Goal: Information Seeking & Learning: Find specific fact

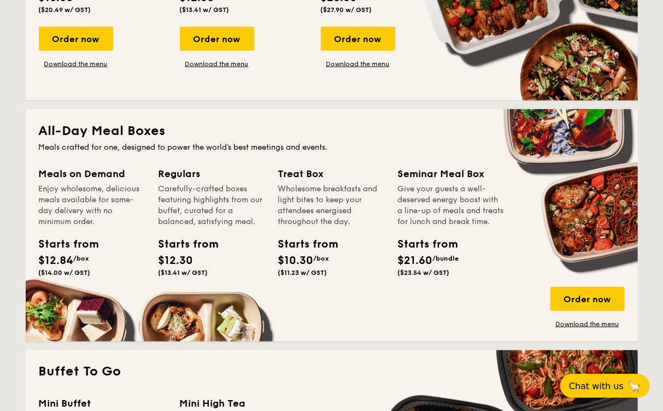
scroll to position [646, 0]
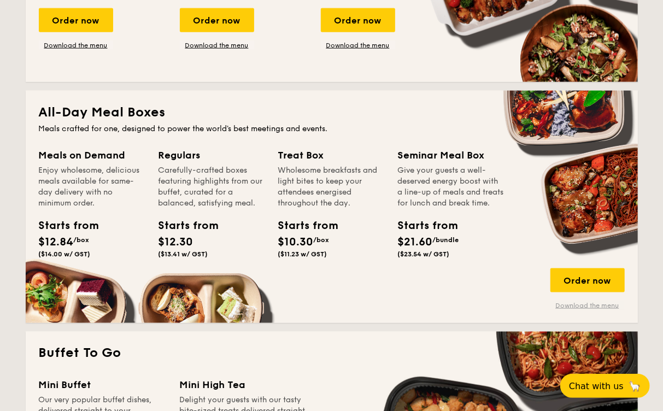
click at [583, 305] on link "Download the menu" at bounding box center [587, 305] width 74 height 9
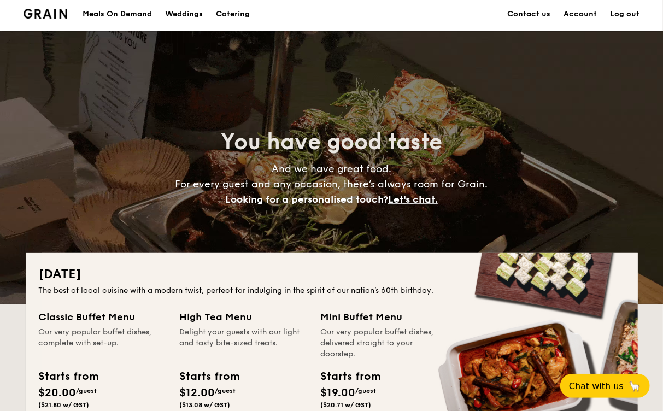
scroll to position [0, 0]
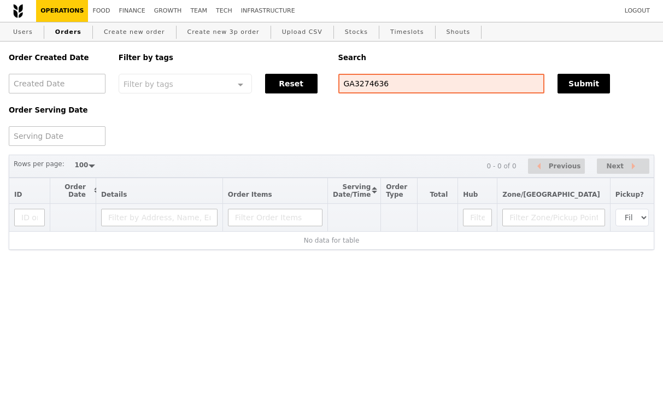
select select "100"
click at [417, 85] on input "GA3274636" at bounding box center [441, 84] width 206 height 20
click at [572, 83] on button "Submit" at bounding box center [583, 84] width 52 height 20
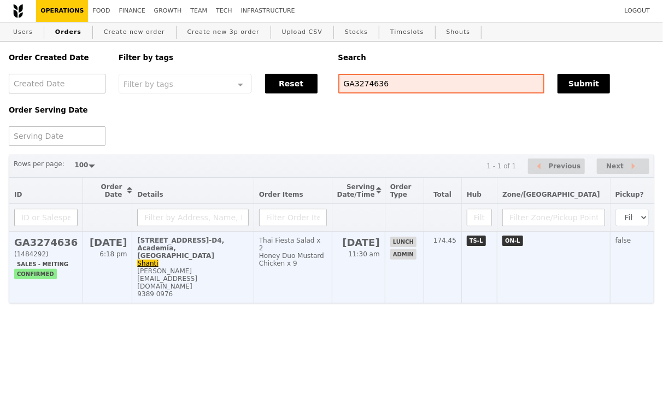
click at [221, 267] on div "shanthi.do.krishna.murti@singhealth.com.sg" at bounding box center [192, 278] width 111 height 23
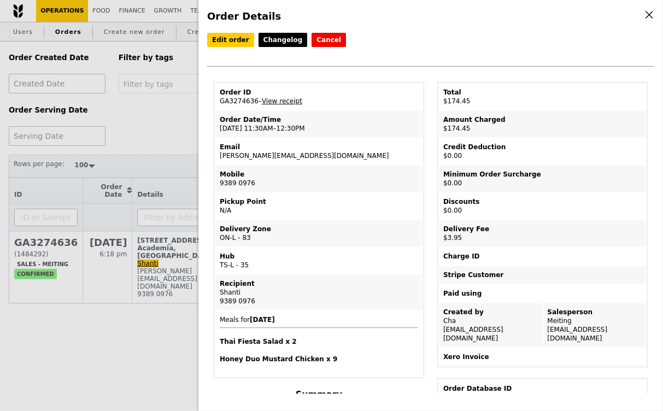
drag, startPoint x: 358, startPoint y: 154, endPoint x: 215, endPoint y: 152, distance: 143.1
click at [215, 152] on td "Email shanthi.do.krishna.murti@singhealth.com.sg" at bounding box center [318, 151] width 207 height 26
copy td "shanthi.do.krishna.murti@singhealth.com.sg"
click at [153, 103] on div "Order Details Edit order Changelog Cancel Order ID GA3274636 – View receipt Ord…" at bounding box center [331, 205] width 663 height 411
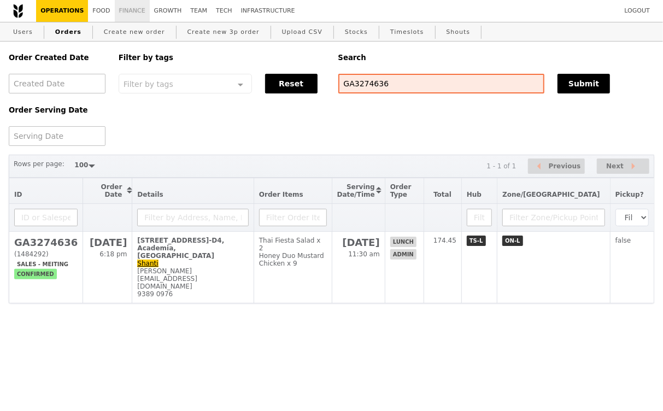
click at [132, 8] on link "Finance" at bounding box center [132, 11] width 35 height 22
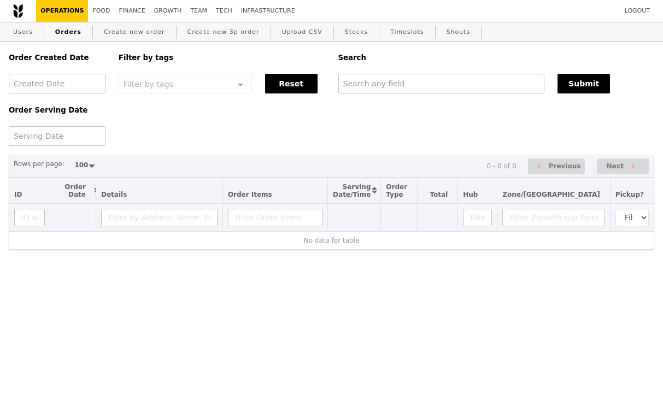
select select "100"
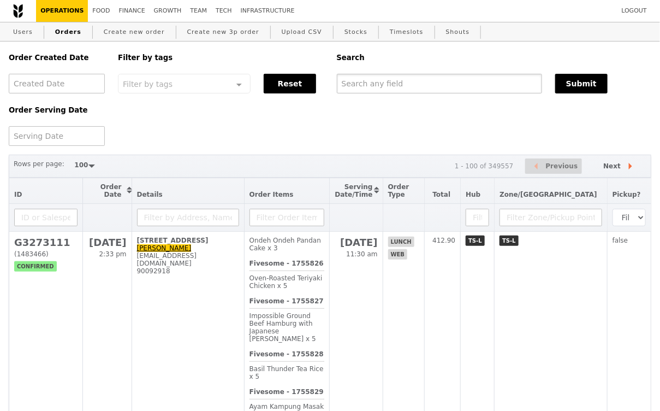
click at [380, 86] on input "text" at bounding box center [439, 84] width 205 height 20
paste input "shanthi.do.krishna.murti@singhealth.com.sg"
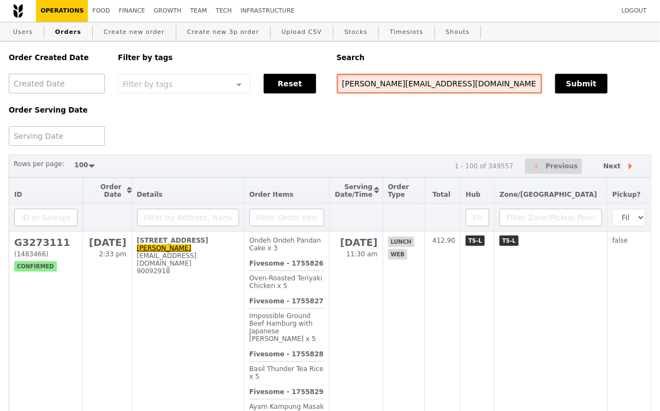
type input "shanthi.do.krishna.murti@singhealth.com.sg"
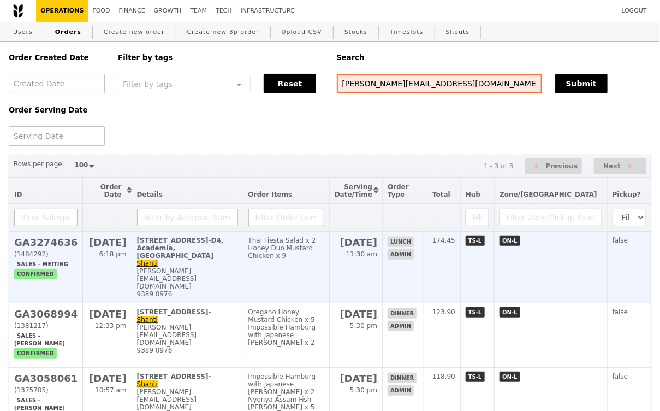
click at [231, 267] on div "shanthi.do.krishna.murti@singhealth.com.sg" at bounding box center [187, 278] width 101 height 23
click at [212, 259] on td "20 College Road, #Level 2-Room L2-D4, Academia, SGH Campus Shanti shanthi.do.kr…" at bounding box center [187, 268] width 111 height 72
click at [223, 254] on td "20 College Road, #Level 2-Room L2-D4, Academia, SGH Campus Shanti shanthi.do.kr…" at bounding box center [187, 268] width 111 height 72
click at [243, 253] on td "20 College Road, #Level 2-Room L2-D4, Academia, SGH Campus Shanti shanthi.do.kr…" at bounding box center [187, 268] width 111 height 72
click at [232, 253] on td "20 College Road, #Level 2-Room L2-D4, Academia, SGH Campus Shanti shanthi.do.kr…" at bounding box center [187, 268] width 111 height 72
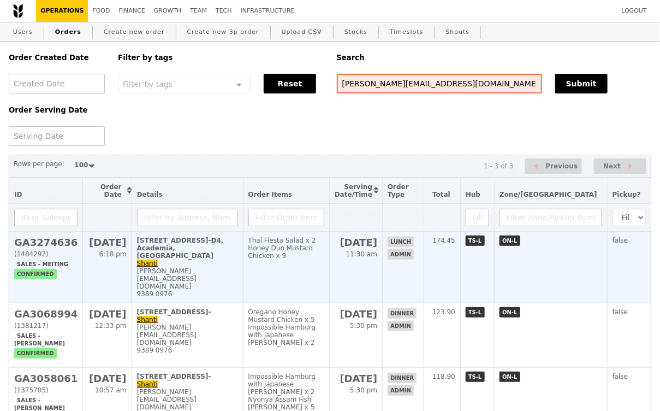
click at [233, 254] on td "20 College Road, #Level 2-Room L2-D4, Academia, SGH Campus Shanti shanthi.do.kr…" at bounding box center [187, 268] width 111 height 72
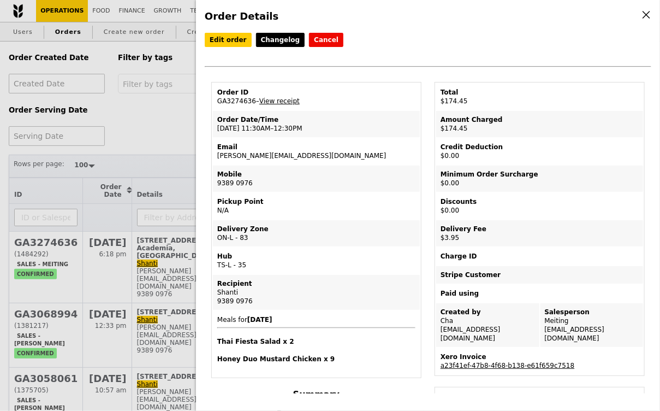
click at [220, 252] on div "Hub" at bounding box center [316, 256] width 198 height 9
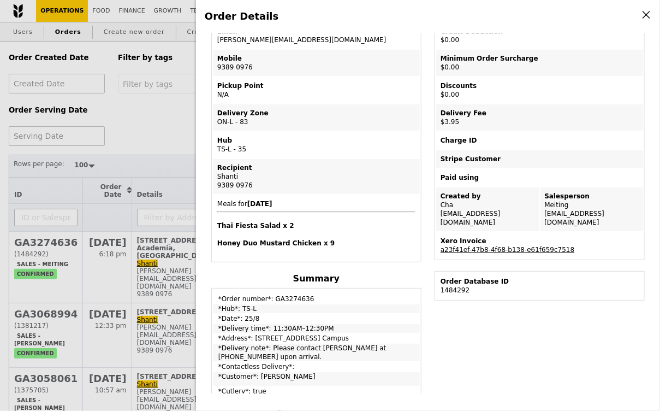
scroll to position [125, 0]
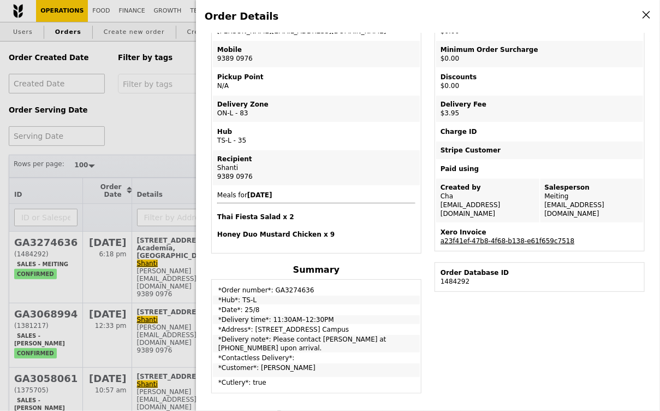
click at [500, 237] on link "a23f41ef-47b8-4f68-b138-e61f659c7518" at bounding box center [508, 241] width 134 height 8
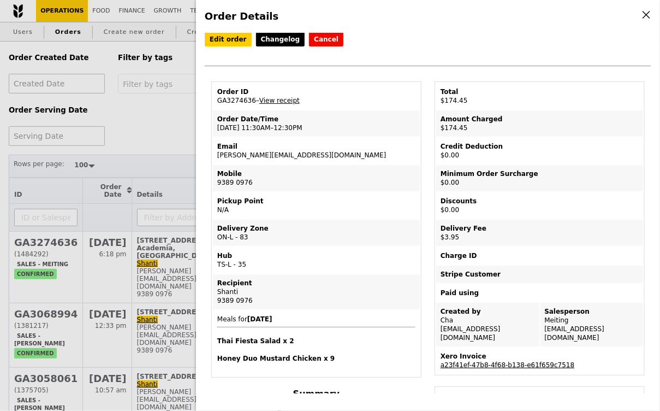
scroll to position [0, 0]
drag, startPoint x: 255, startPoint y: 296, endPoint x: 216, endPoint y: 296, distance: 38.8
click at [216, 296] on td "Recipient Shanti 9389 0976" at bounding box center [316, 292] width 207 height 35
copy div "9389 0976"
drag, startPoint x: 364, startPoint y: 158, endPoint x: 210, endPoint y: 155, distance: 154.1
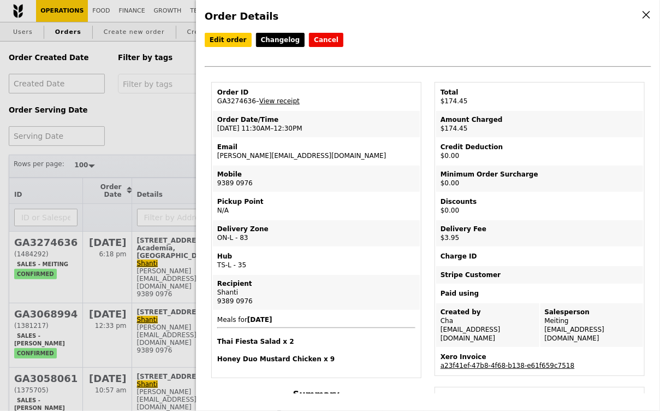
click at [210, 155] on div "Order ID GA3274636 – View receipt Order Date/Time 25/8 – 11:30AM–12:30PM Email …" at bounding box center [316, 411] width 223 height 658
click at [342, 130] on td "Order Date/Time 25/8 – 11:30AM–12:30PM" at bounding box center [316, 124] width 207 height 26
drag, startPoint x: 359, startPoint y: 155, endPoint x: 216, endPoint y: 153, distance: 143.7
click at [215, 153] on td "Email shanthi.do.krishna.murti@singhealth.com.sg" at bounding box center [316, 151] width 207 height 26
copy td "shanthi.do.krishna.murti@singhealth.com.sg"
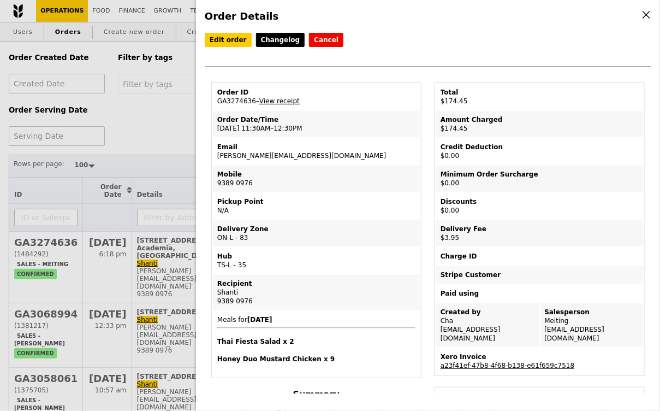
click at [405, 85] on td "Order ID GA3274636 – View receipt" at bounding box center [316, 97] width 207 height 26
